Goal: Find specific page/section: Locate a particular part of the current website

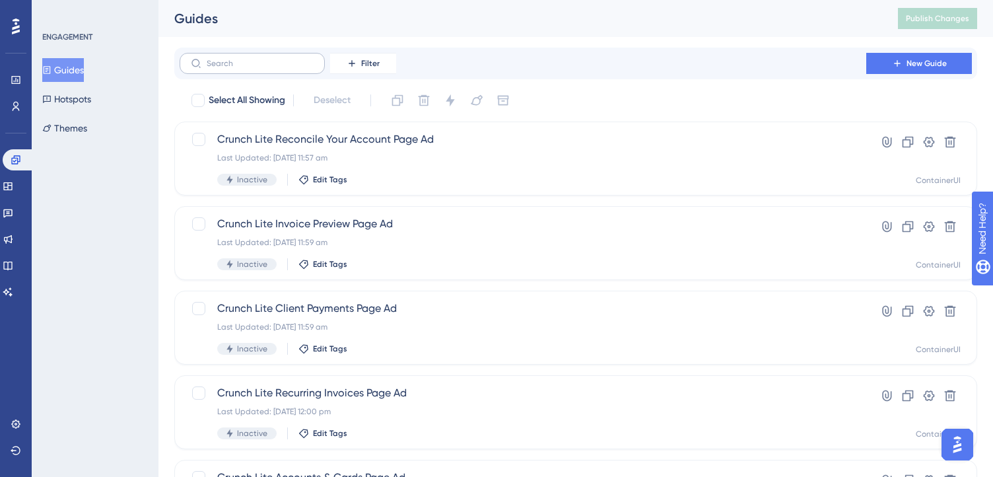
click at [290, 69] on label at bounding box center [252, 63] width 145 height 21
click at [290, 68] on input "text" at bounding box center [260, 63] width 107 height 9
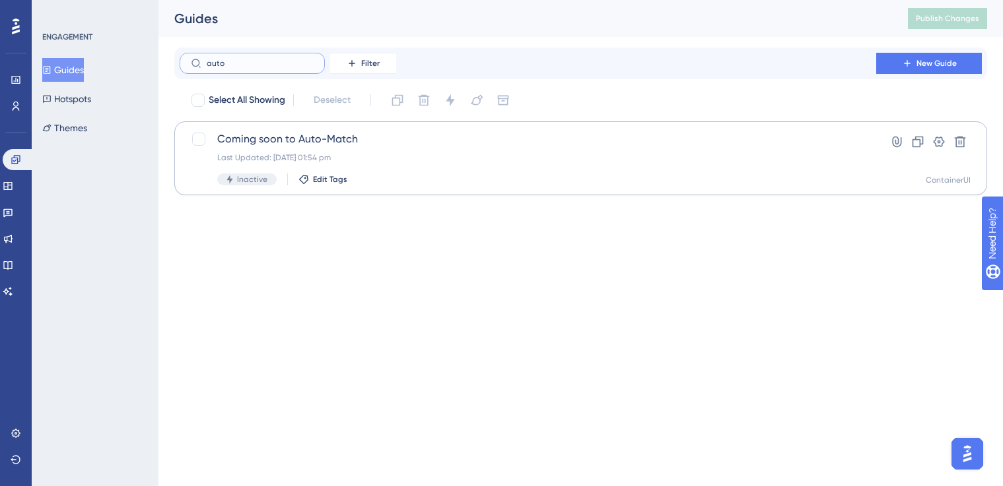
type input "auto"
click at [373, 154] on div "Last Updated: [DATE] 01:54 pm" at bounding box center [527, 157] width 621 height 11
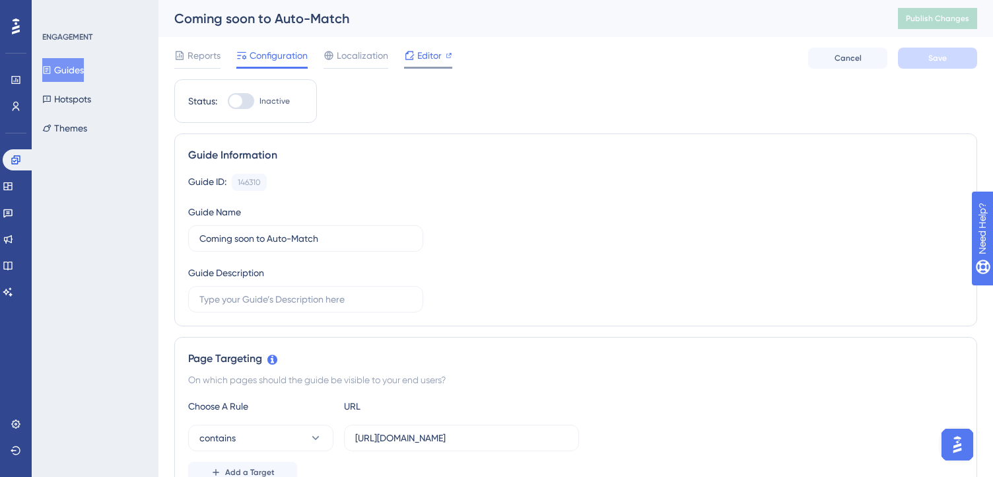
click at [416, 57] on div "Editor" at bounding box center [428, 56] width 48 height 16
